Goal: Transaction & Acquisition: Obtain resource

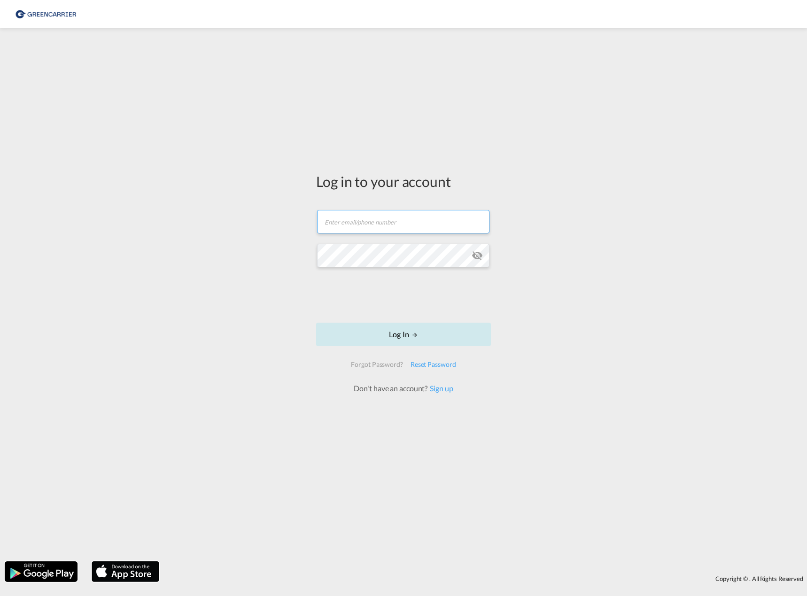
type input "[EMAIL_ADDRESS][DOMAIN_NAME]"
click at [399, 334] on button "Log In" at bounding box center [403, 334] width 175 height 23
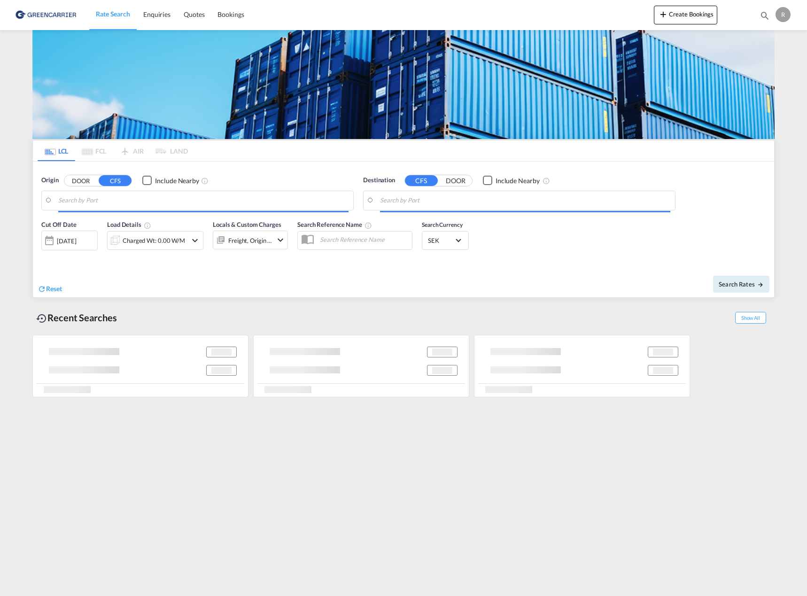
type input "Xiamen Pt, FJ, CNXMG"
type input "[GEOGRAPHIC_DATA] ([GEOGRAPHIC_DATA]), [GEOGRAPHIC_DATA]"
